Goal: Browse casually: Explore the website without a specific task or goal

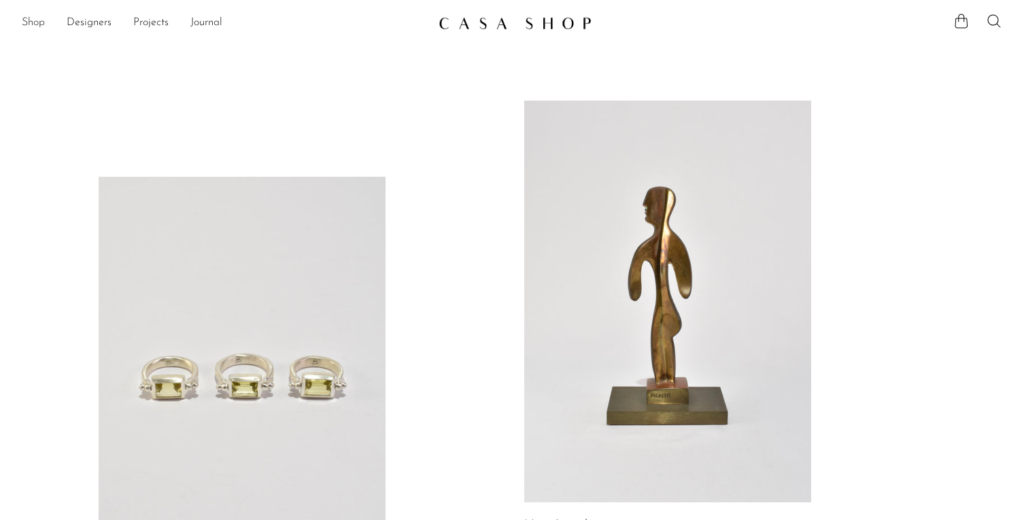
click at [23, 22] on link "Shop" at bounding box center [33, 23] width 23 height 18
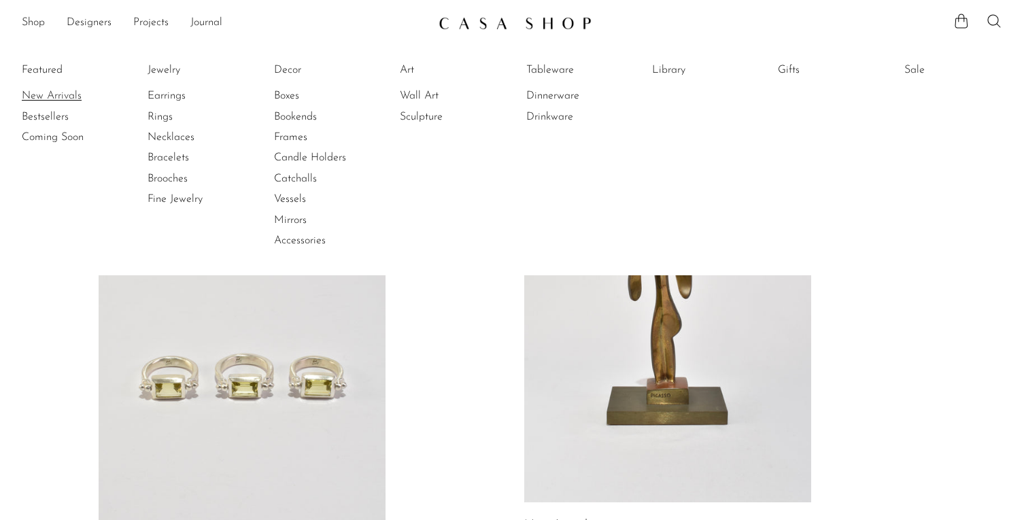
click at [48, 90] on link "New Arrivals" at bounding box center [73, 95] width 102 height 15
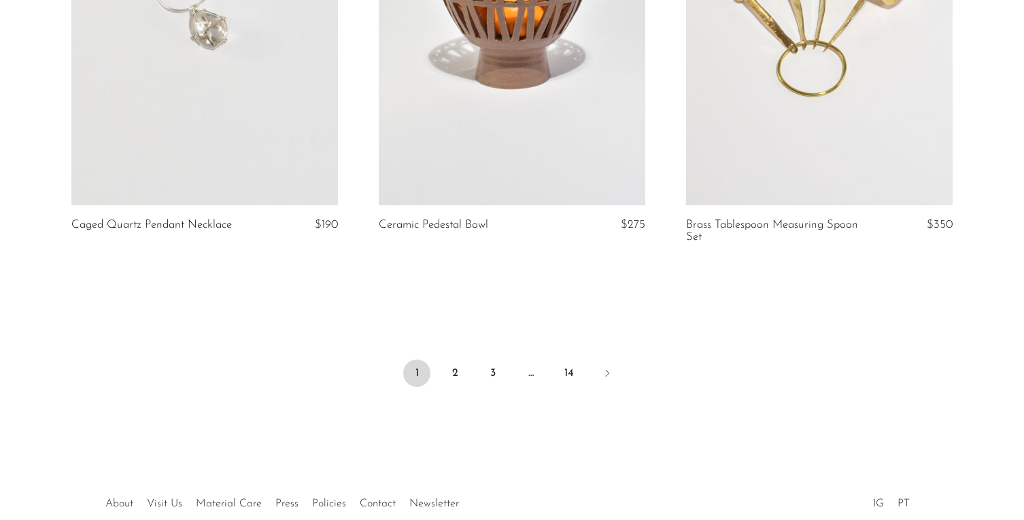
scroll to position [5143, 0]
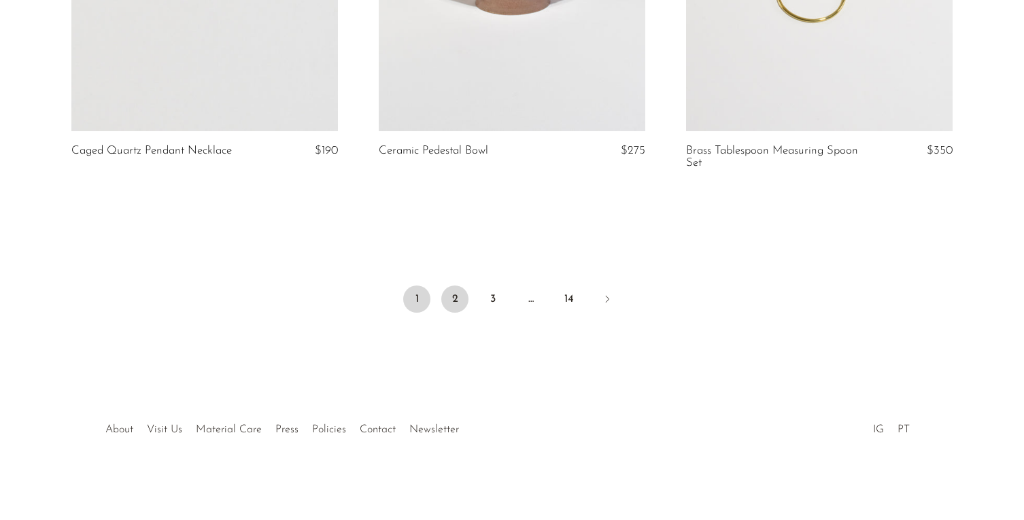
click at [467, 303] on link "2" at bounding box center [454, 299] width 27 height 27
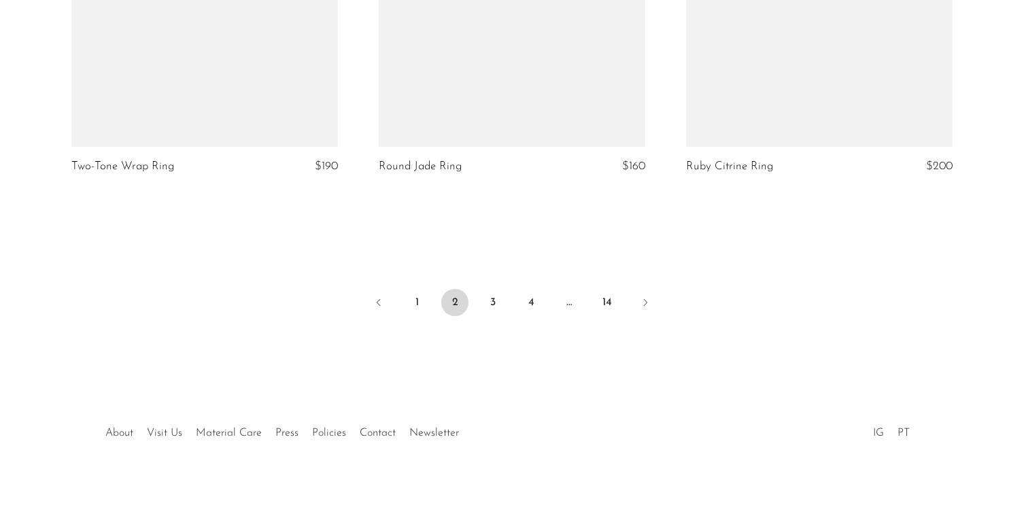
scroll to position [5131, 0]
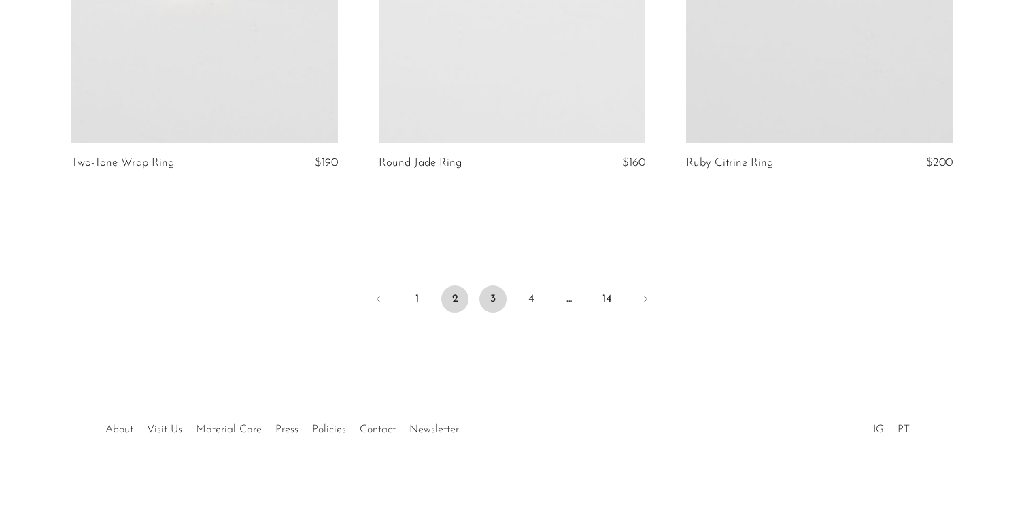
click at [496, 299] on link "3" at bounding box center [492, 299] width 27 height 27
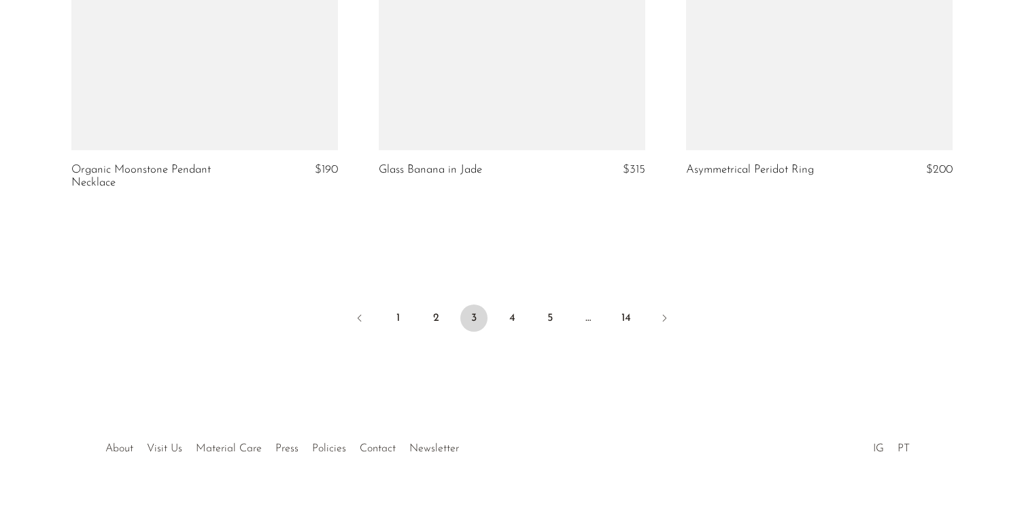
scroll to position [5156, 0]
